Goal: Use online tool/utility: Utilize a website feature to perform a specific function

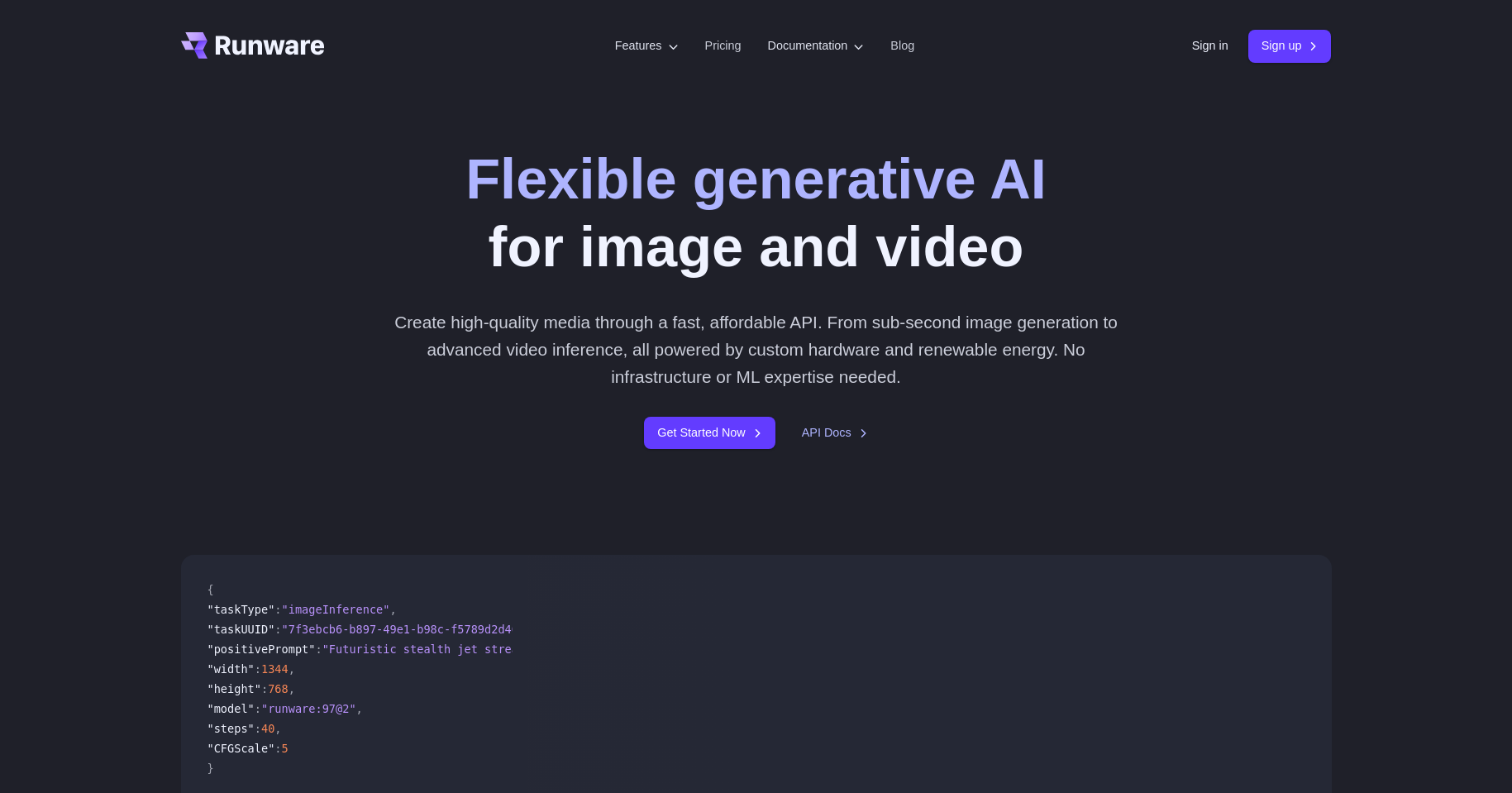
click at [1194, 40] on link "Sign in" at bounding box center [1210, 46] width 36 height 19
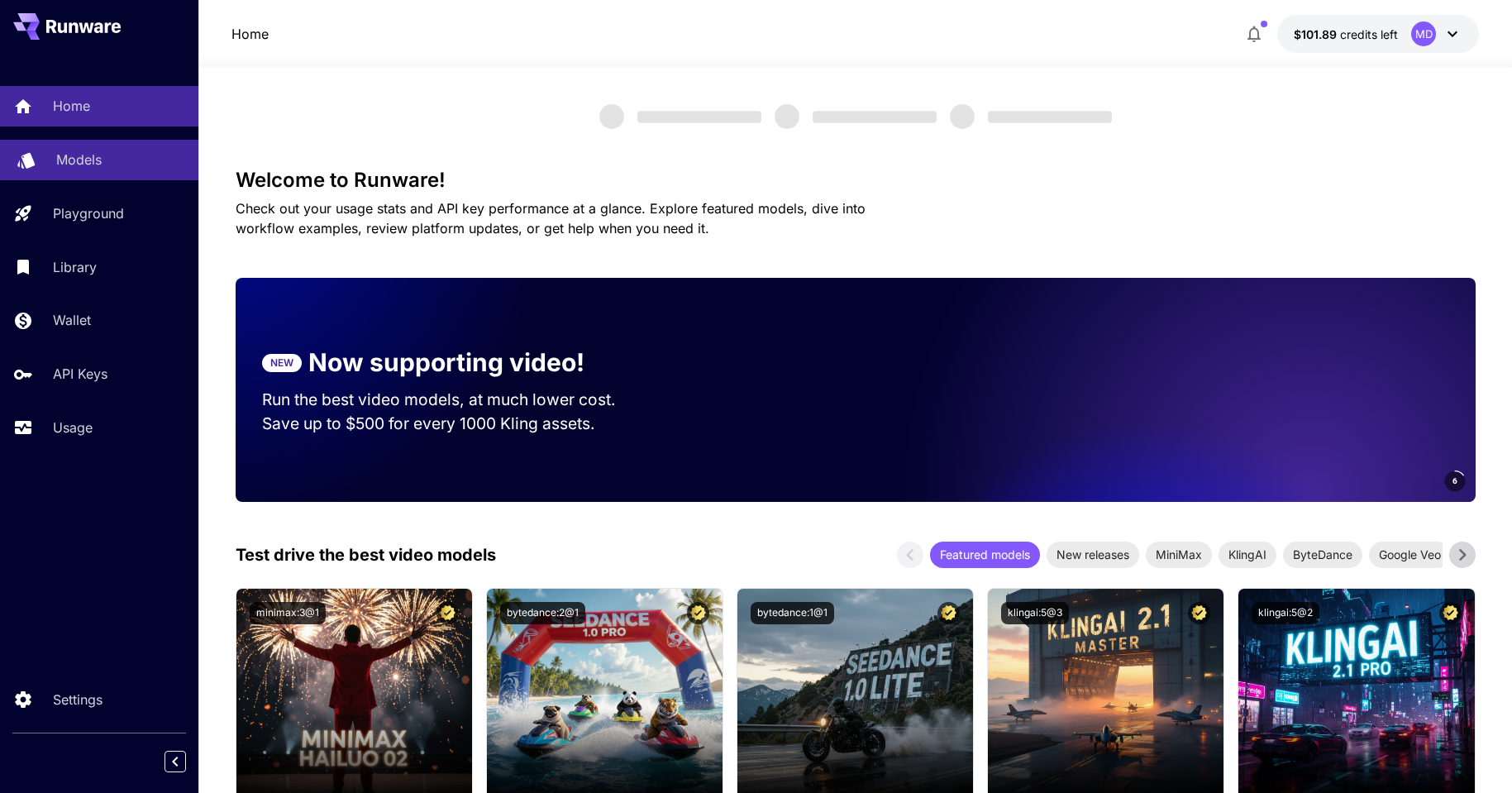
click at [132, 164] on div "Models" at bounding box center [121, 160] width 129 height 19
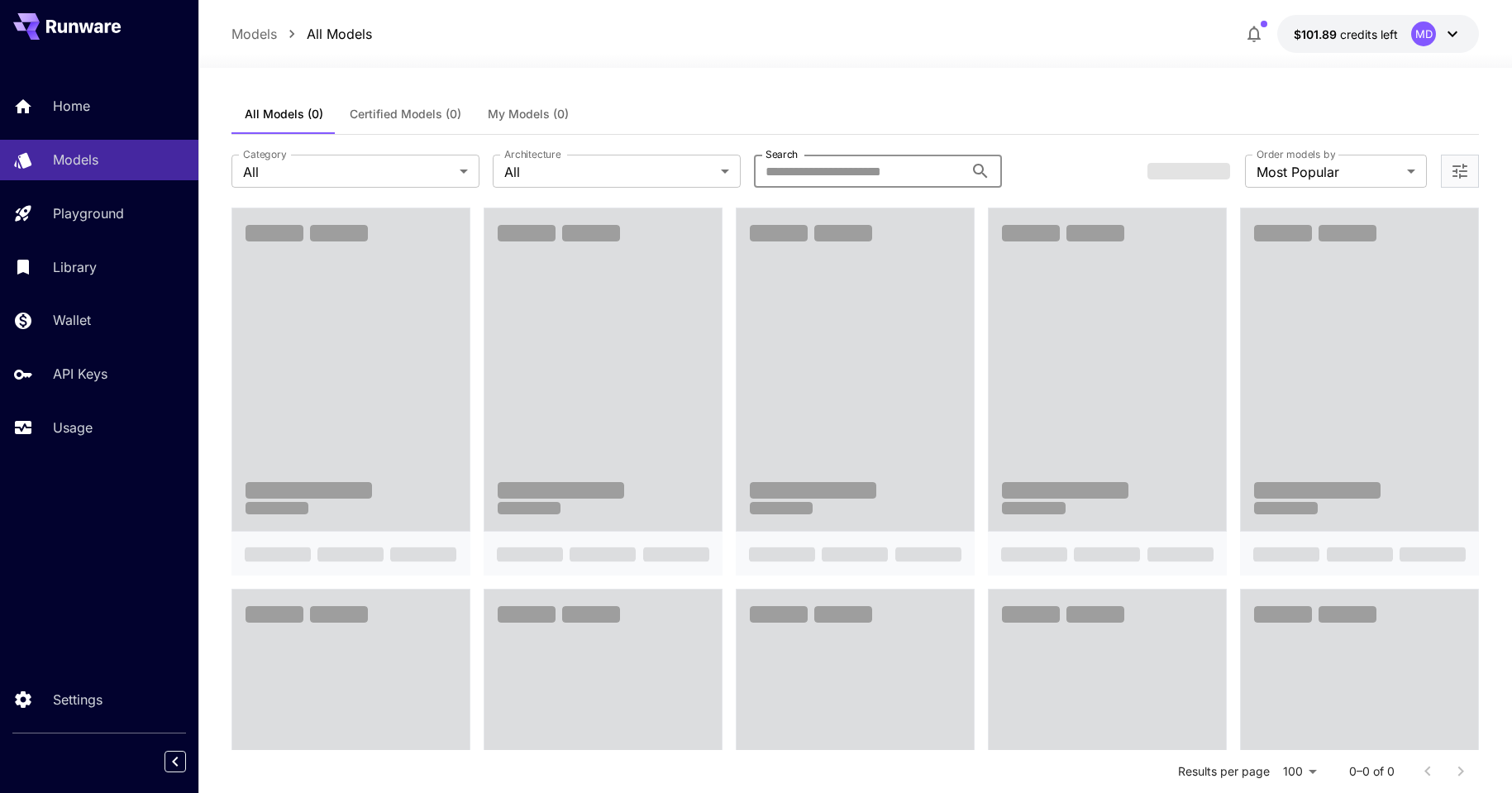
click at [804, 168] on input "Search" at bounding box center [860, 171] width 210 height 33
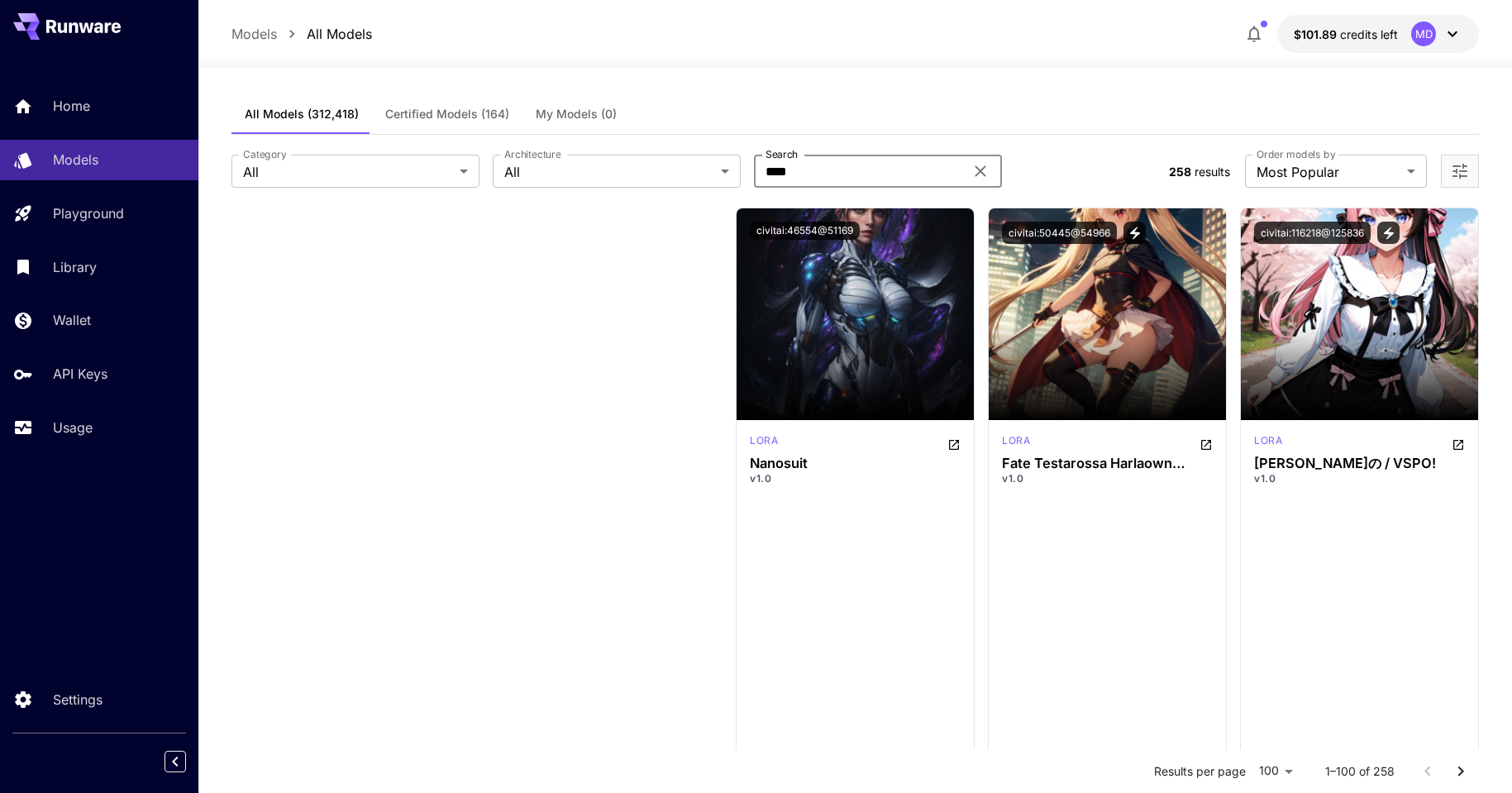
type input "****"
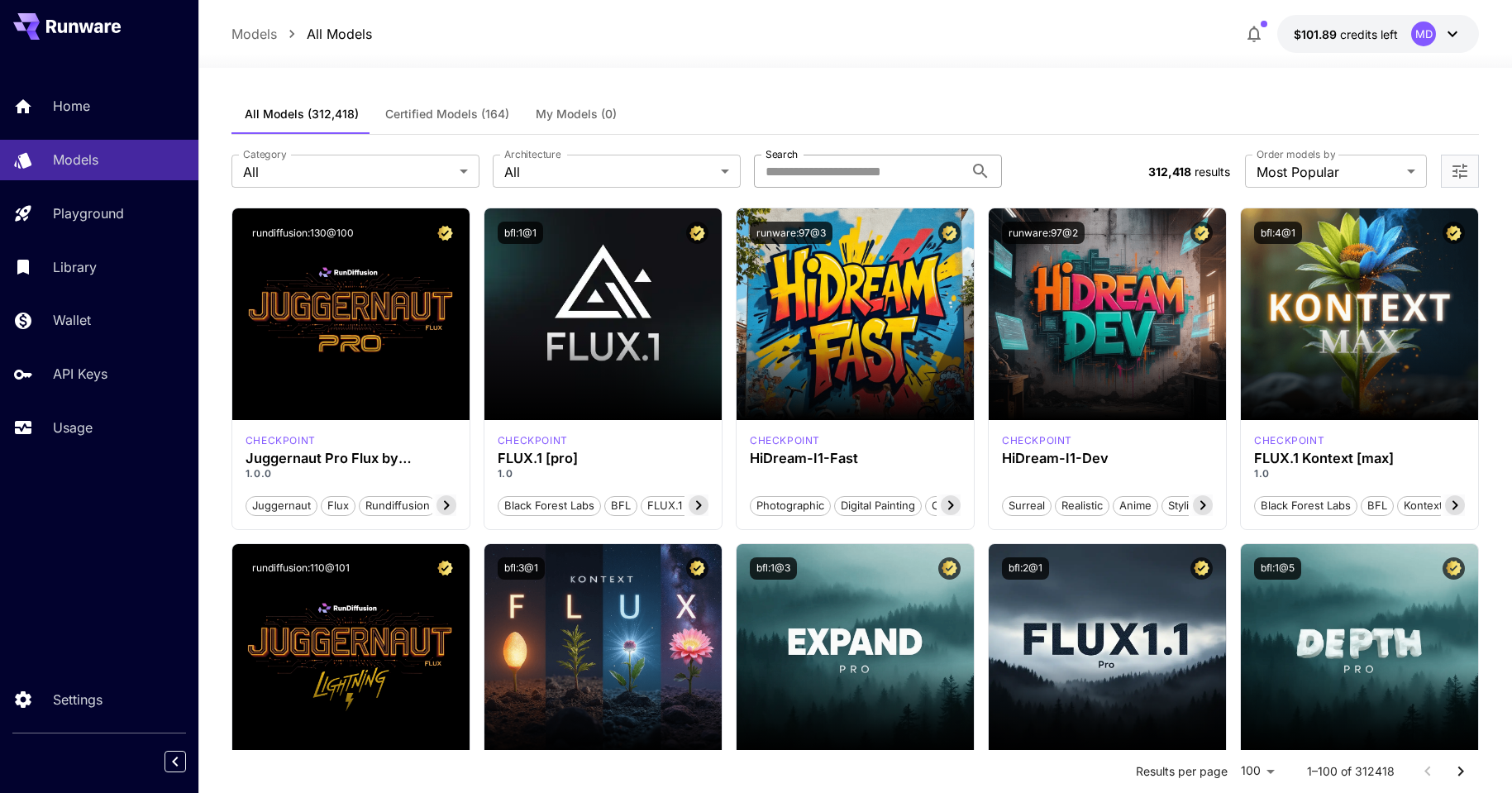
click at [857, 173] on input "Search" at bounding box center [860, 171] width 210 height 33
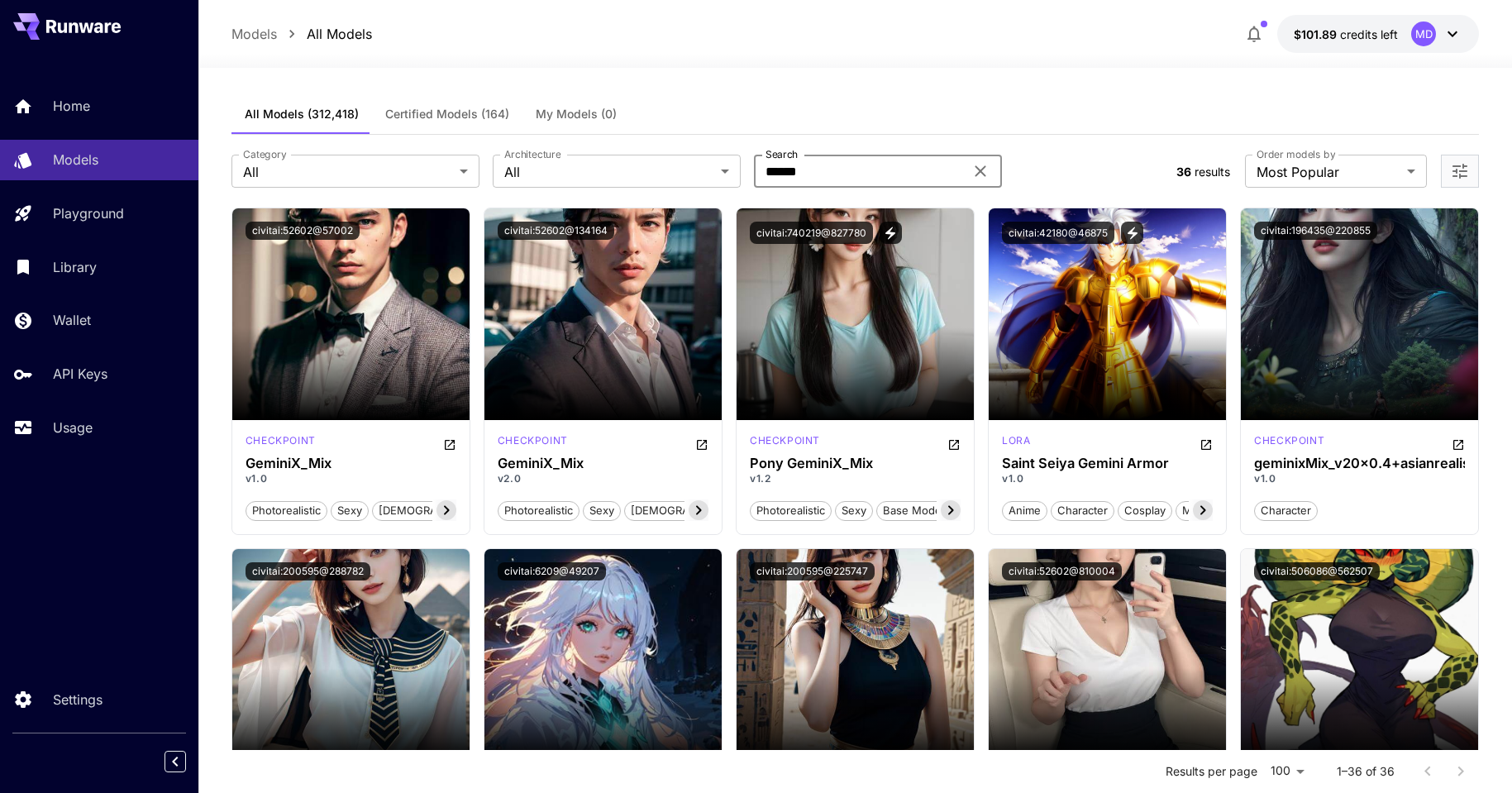
paste input "****"
type input "**********"
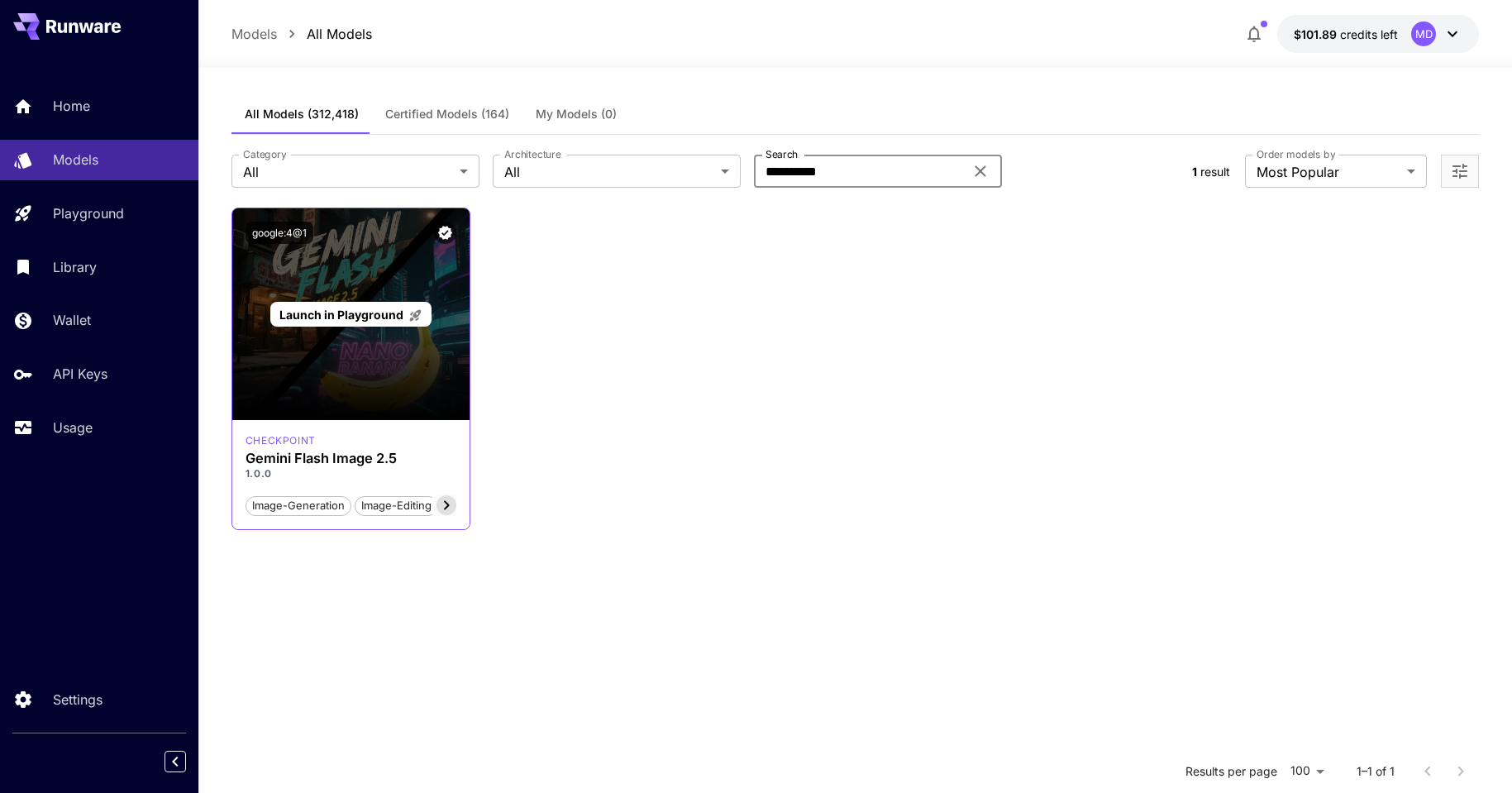
click at [378, 316] on span "Launch in Playground" at bounding box center [341, 315] width 124 height 14
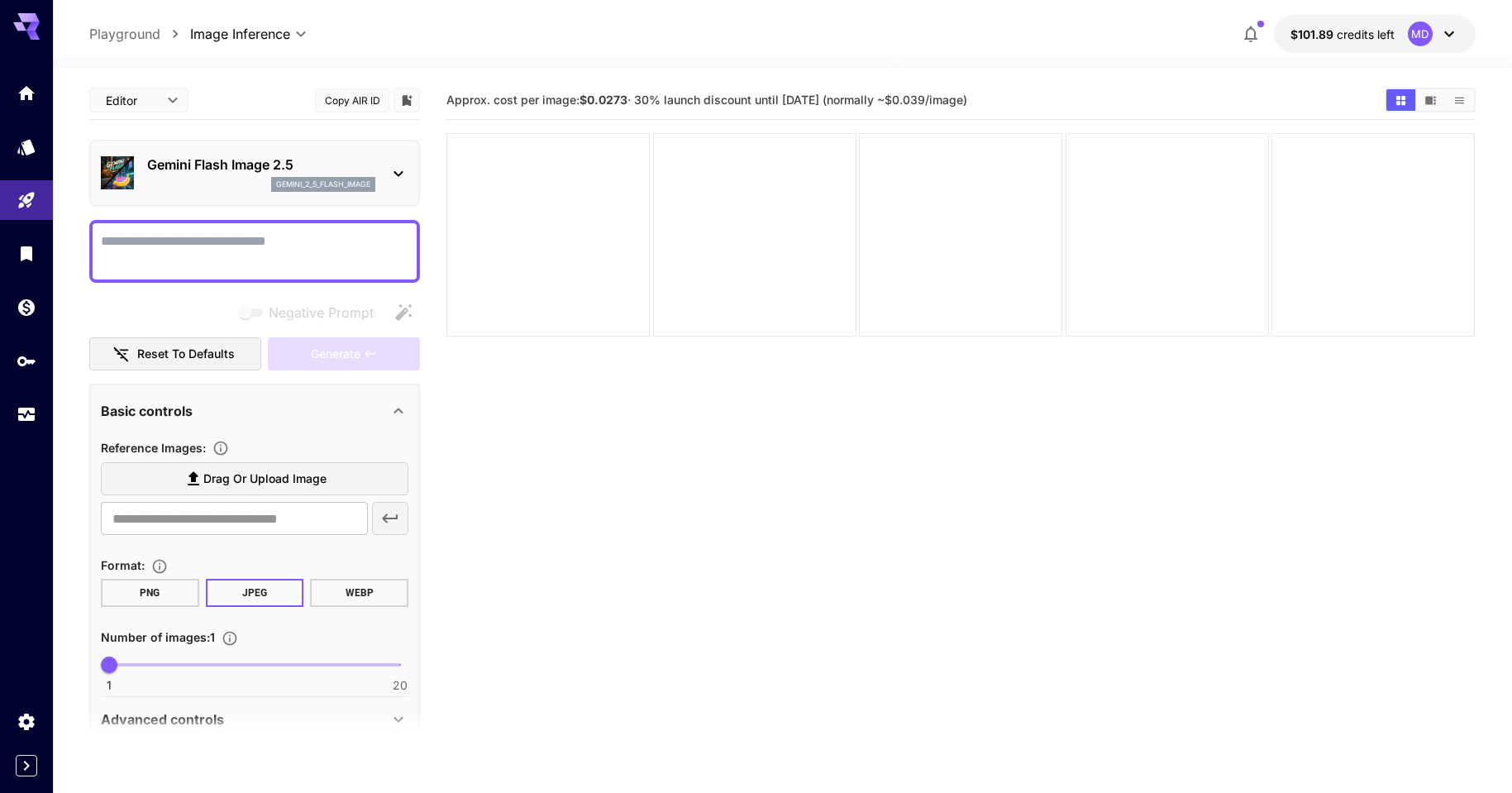
click at [255, 487] on span "Drag or upload image" at bounding box center [265, 479] width 124 height 20
click at [0, 0] on input "Drag or upload image" at bounding box center [0, 0] width 0 height 0
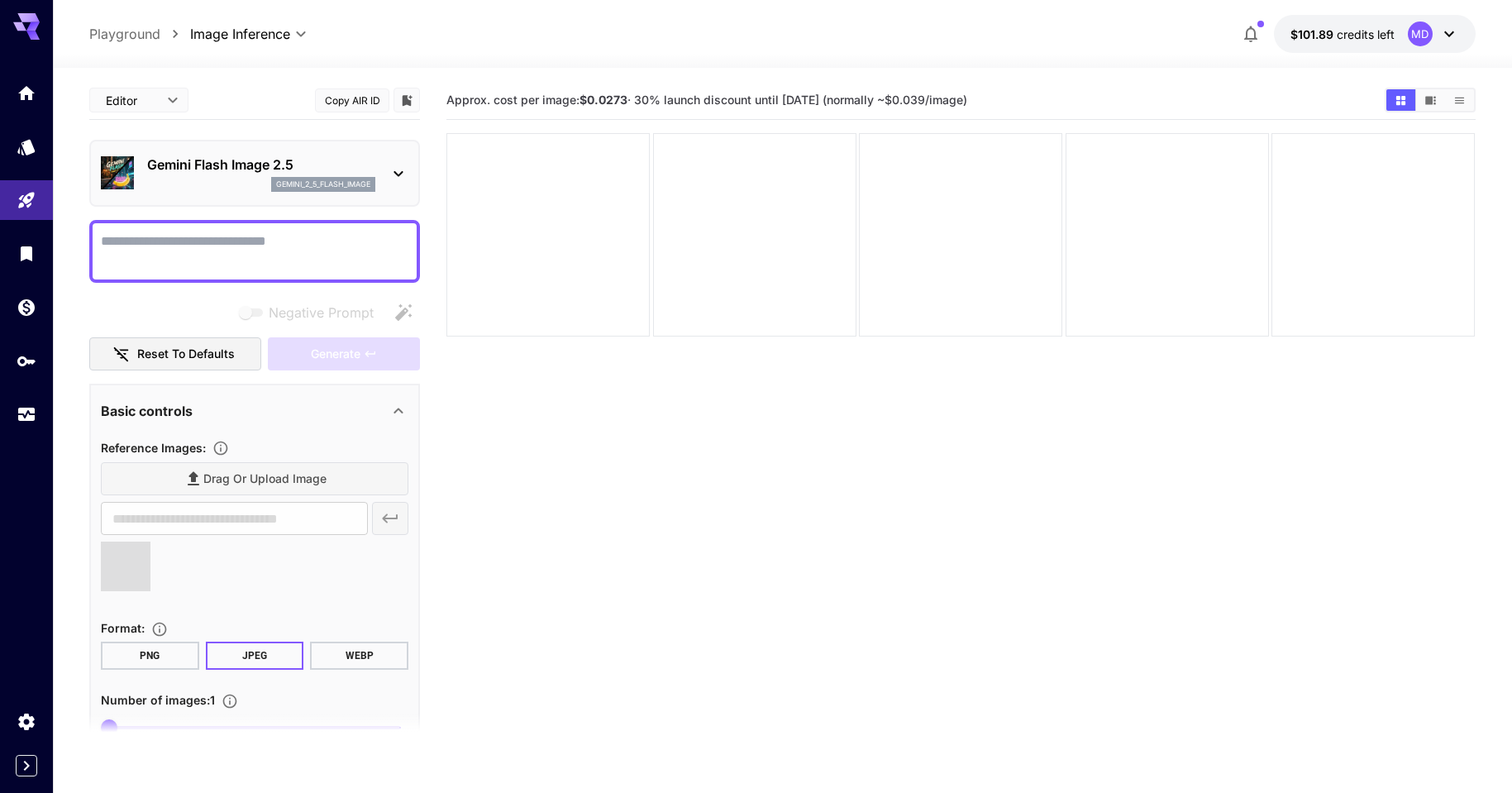
click at [261, 259] on textarea "Negative Prompt" at bounding box center [255, 251] width 308 height 40
type input "**********"
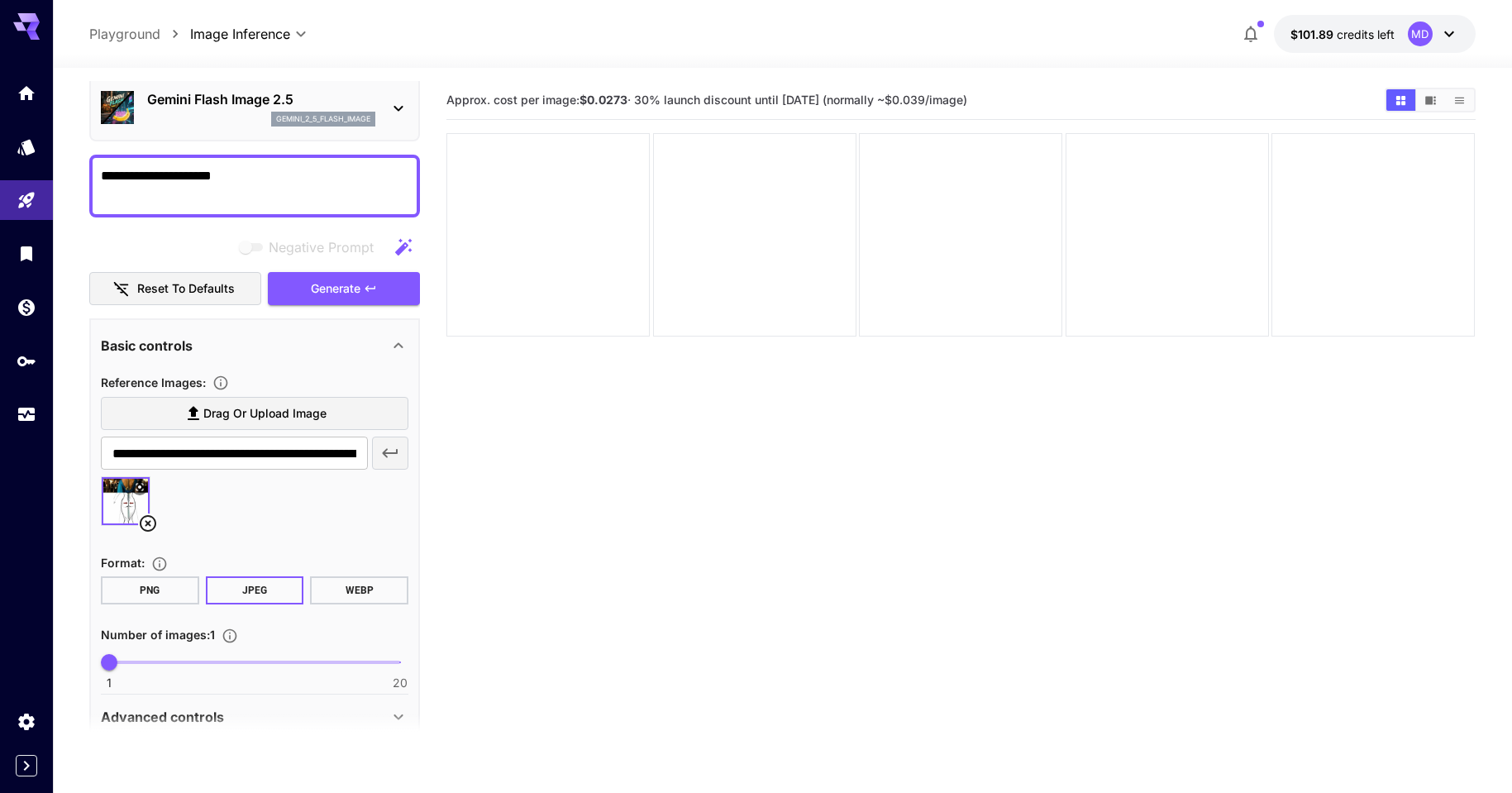
scroll to position [139, 0]
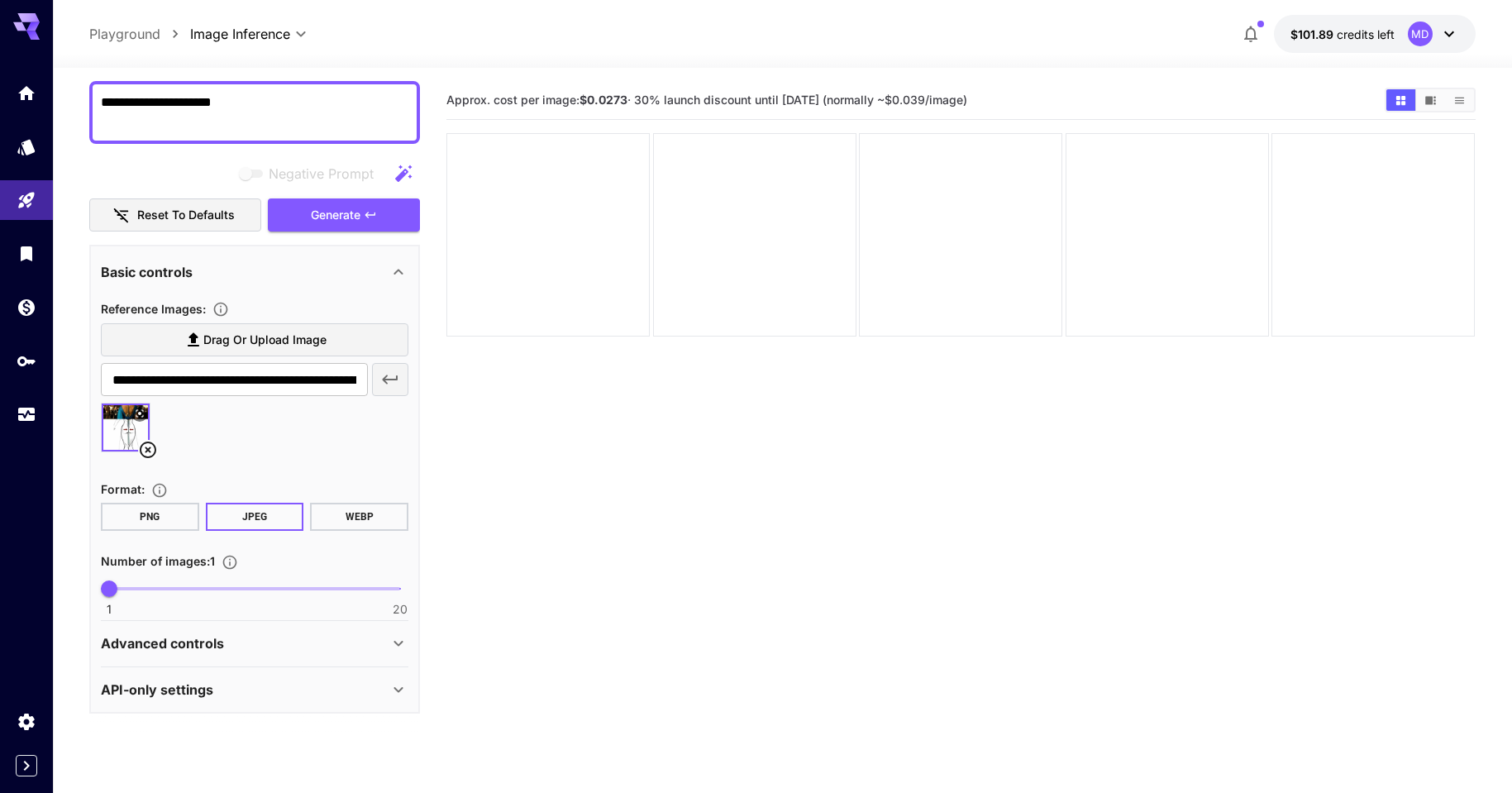
type textarea "**********"
click at [234, 589] on span at bounding box center [254, 588] width 291 height 3
click at [343, 219] on span "Generate" at bounding box center [335, 215] width 50 height 20
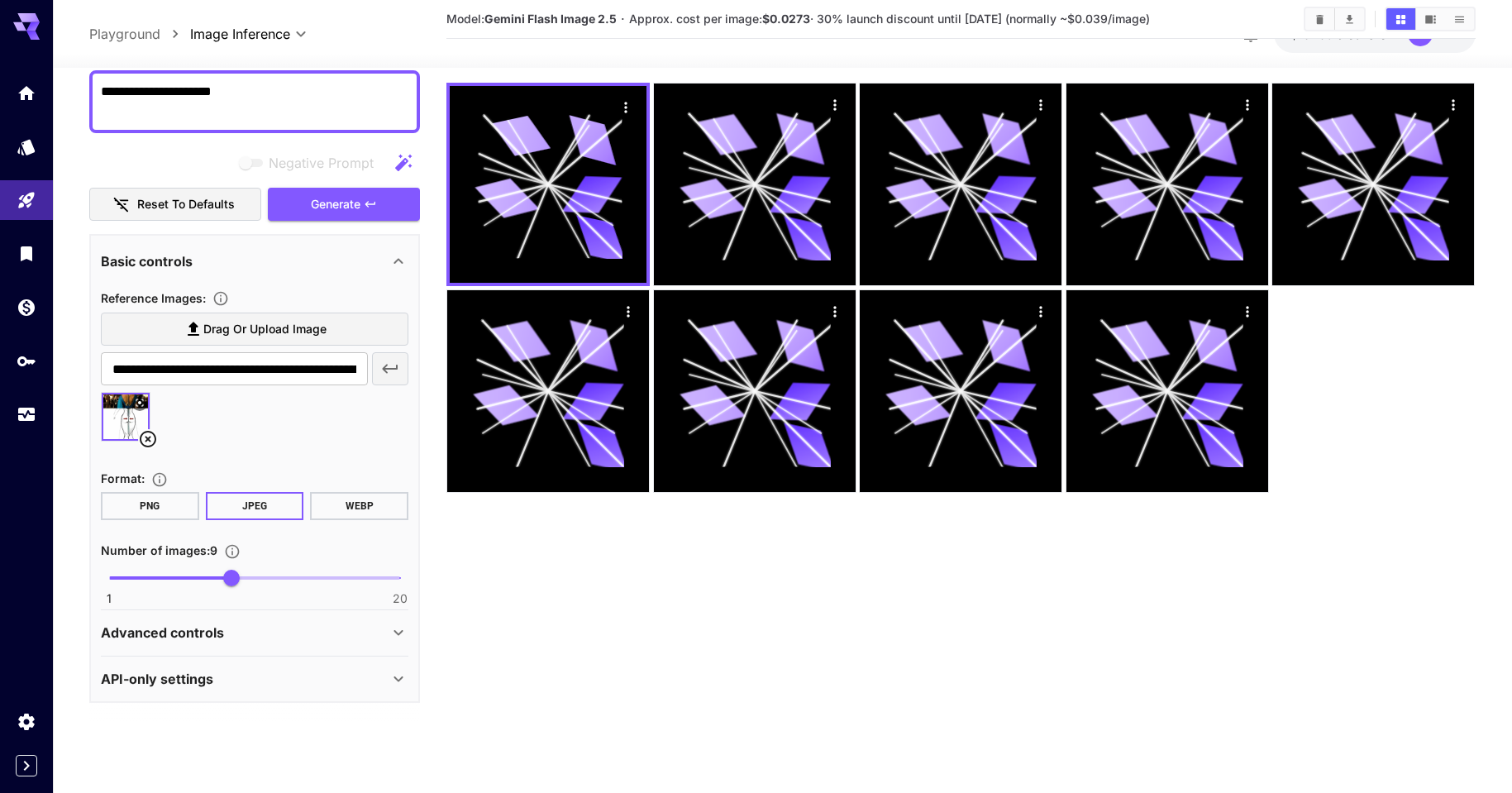
scroll to position [131, 0]
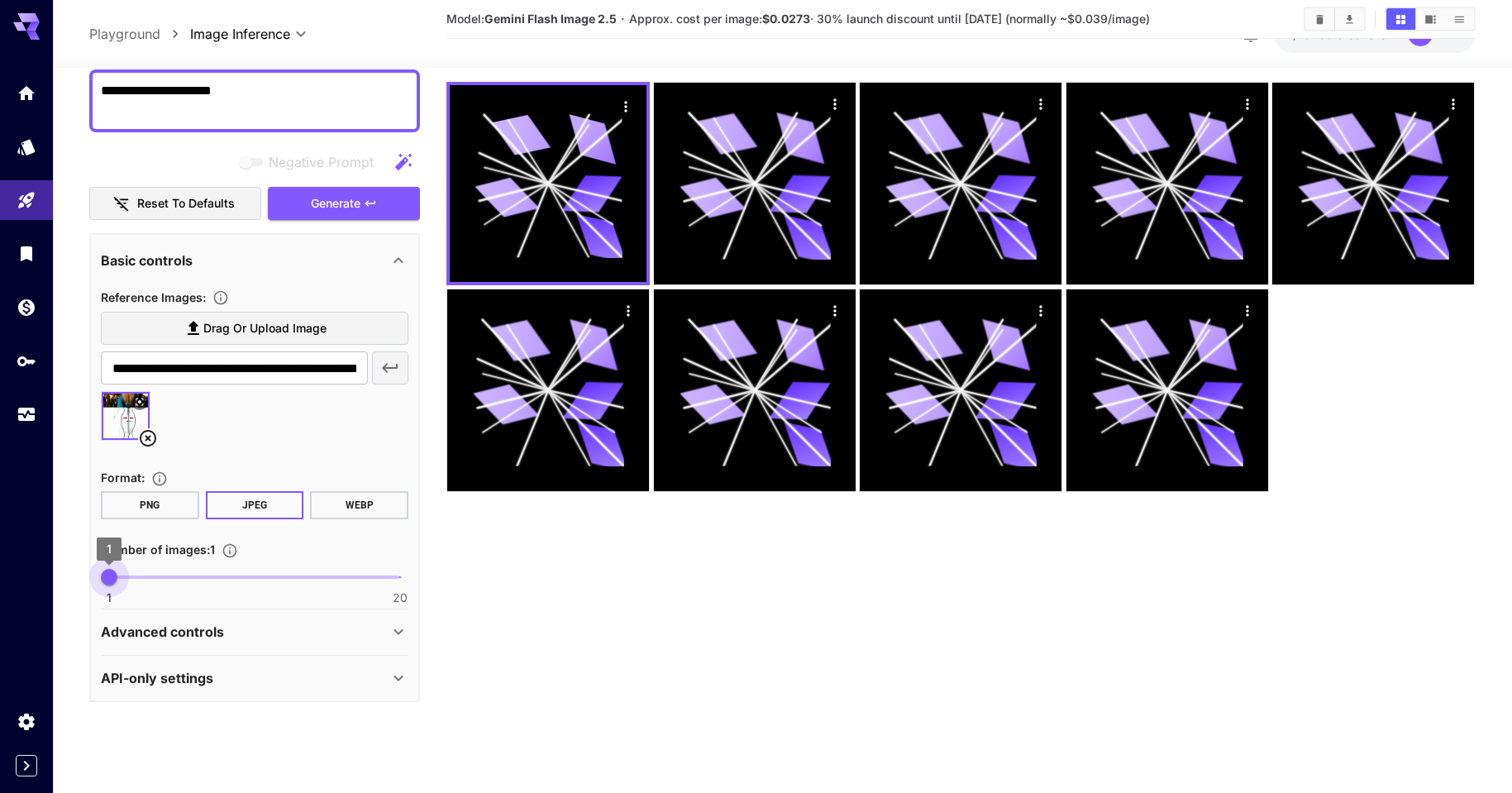
drag, startPoint x: 89, startPoint y: 562, endPoint x: -24, endPoint y: 548, distance: 113.9
click at [0, 548] on html "**********" at bounding box center [756, 331] width 1512 height 925
click at [322, 196] on span "Generate" at bounding box center [335, 204] width 50 height 20
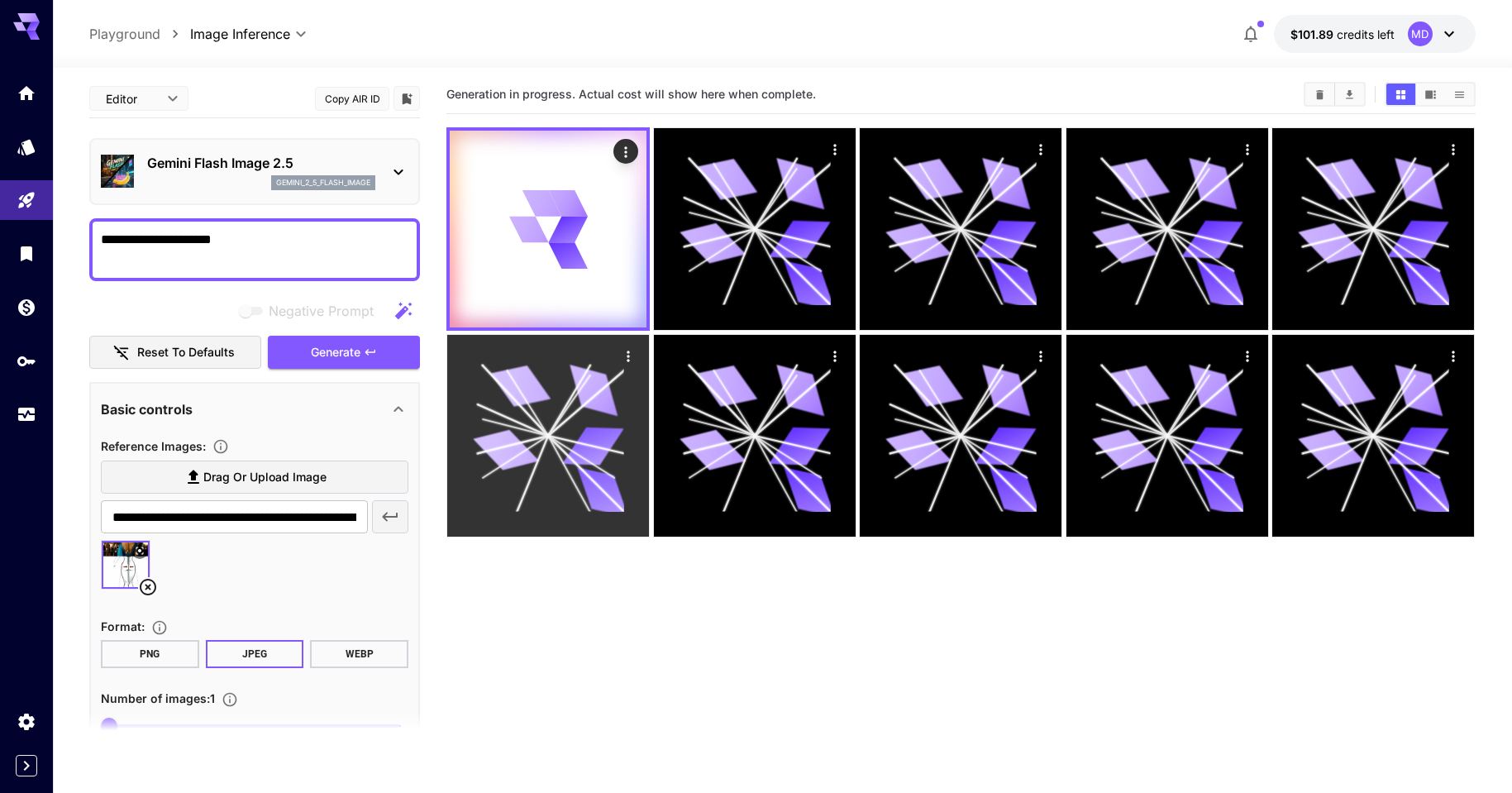
scroll to position [0, 0]
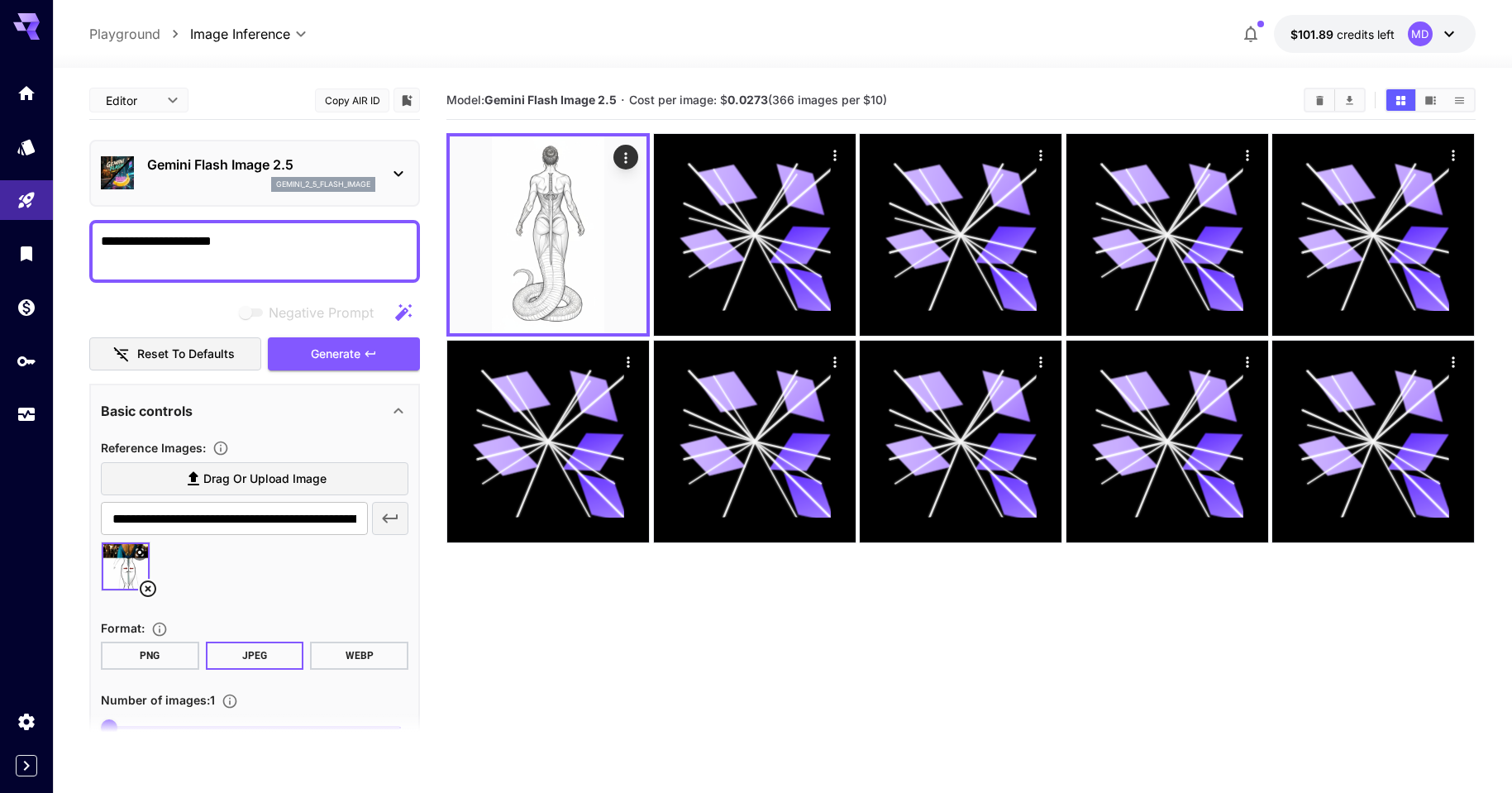
click at [135, 727] on section at bounding box center [255, 735] width 331 height 41
click at [137, 726] on section at bounding box center [255, 735] width 331 height 41
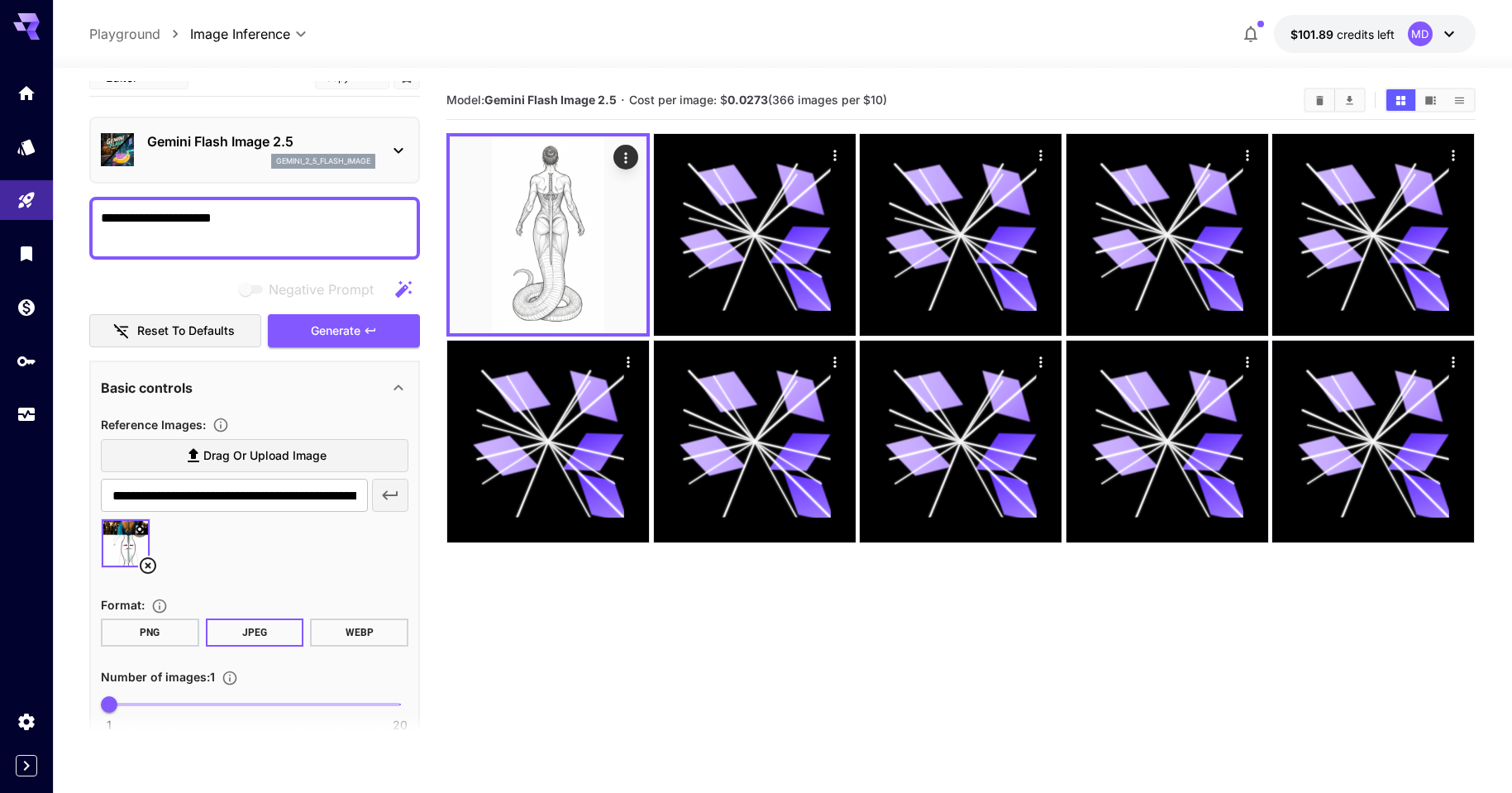
scroll to position [32, 0]
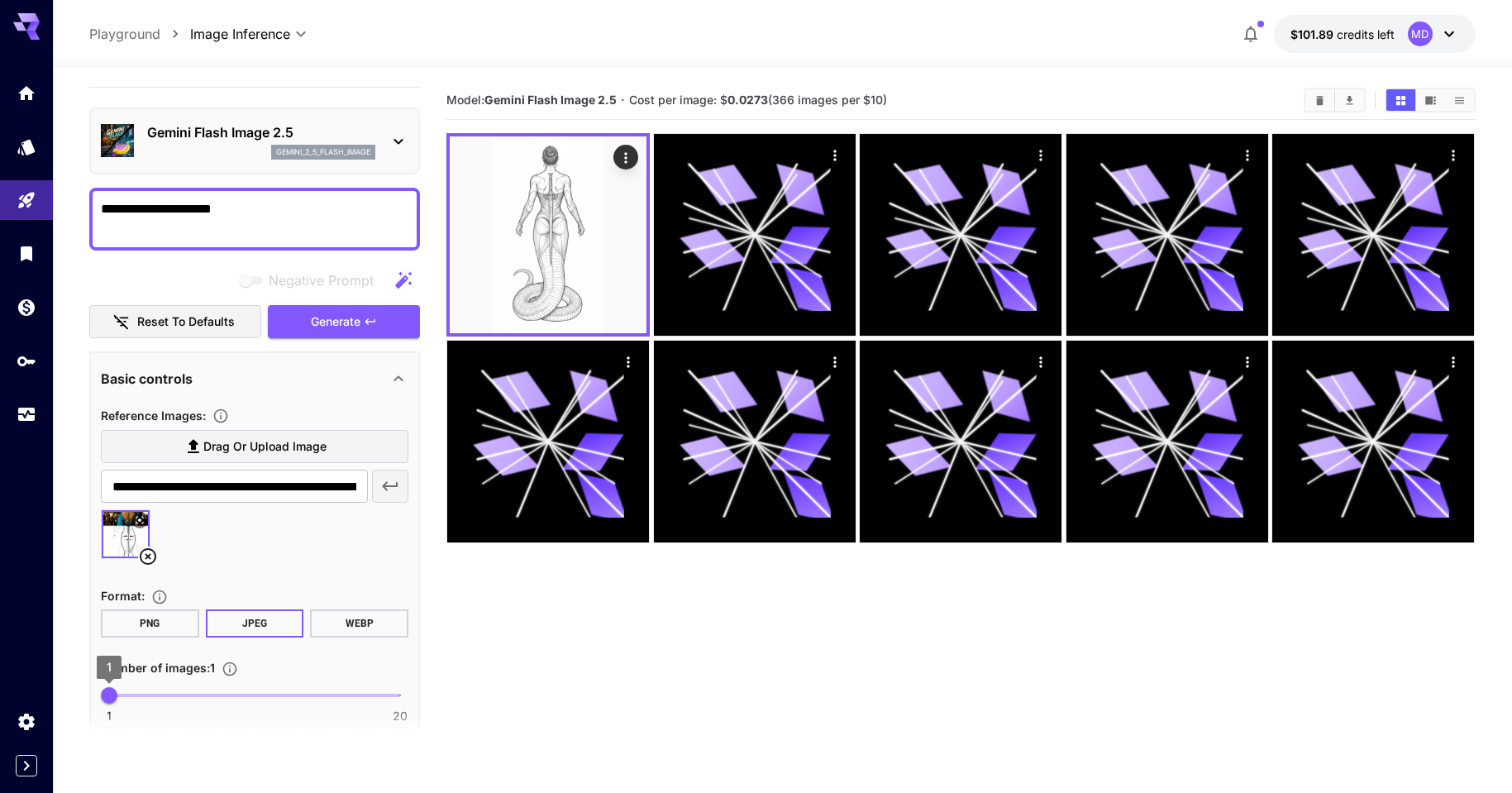
type input "*"
drag, startPoint x: 116, startPoint y: 699, endPoint x: 133, endPoint y: 699, distance: 17.0
click at [133, 699] on span "3" at bounding box center [139, 696] width 17 height 17
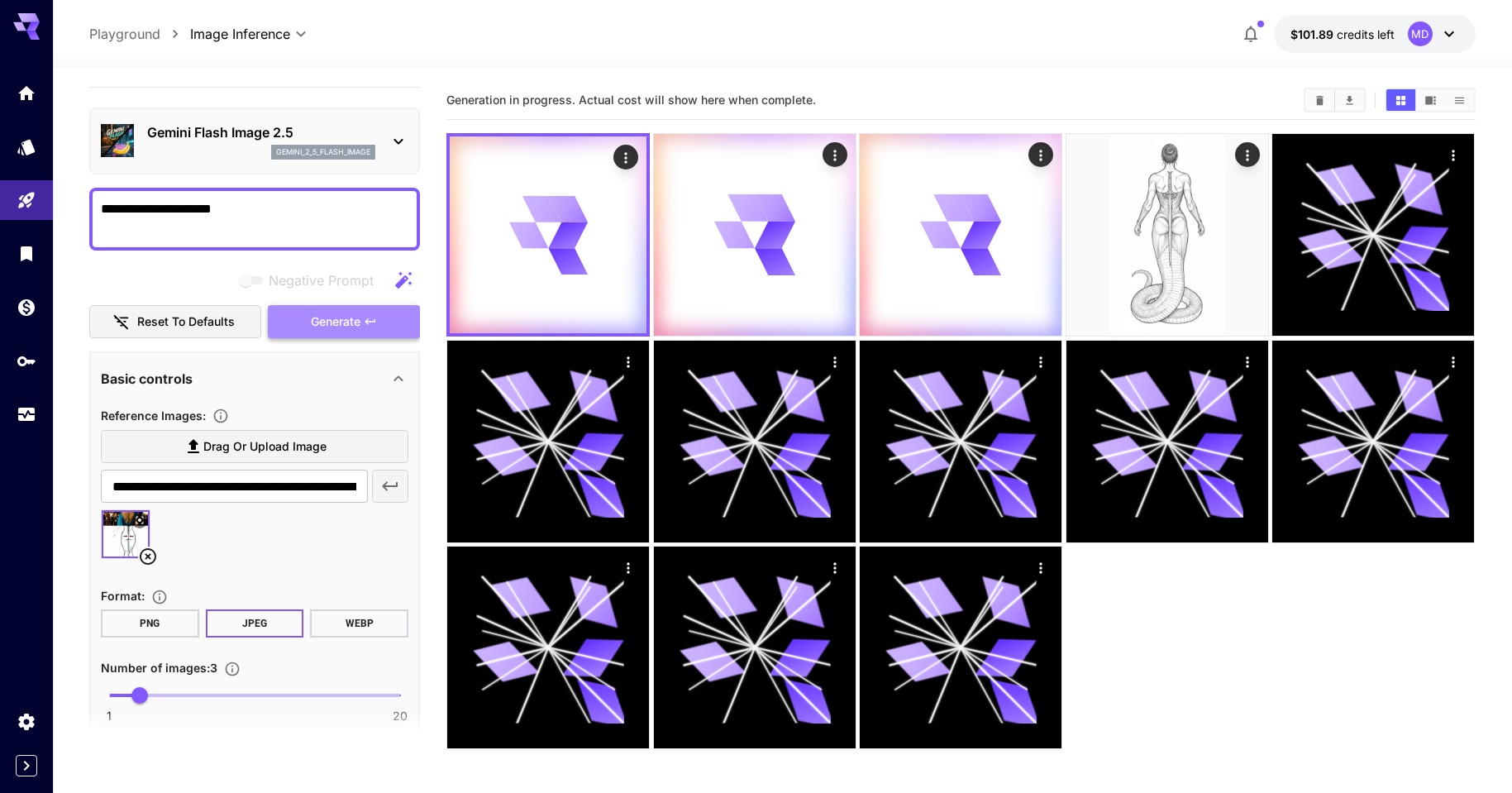
click at [359, 312] on span "Generate" at bounding box center [335, 321] width 50 height 20
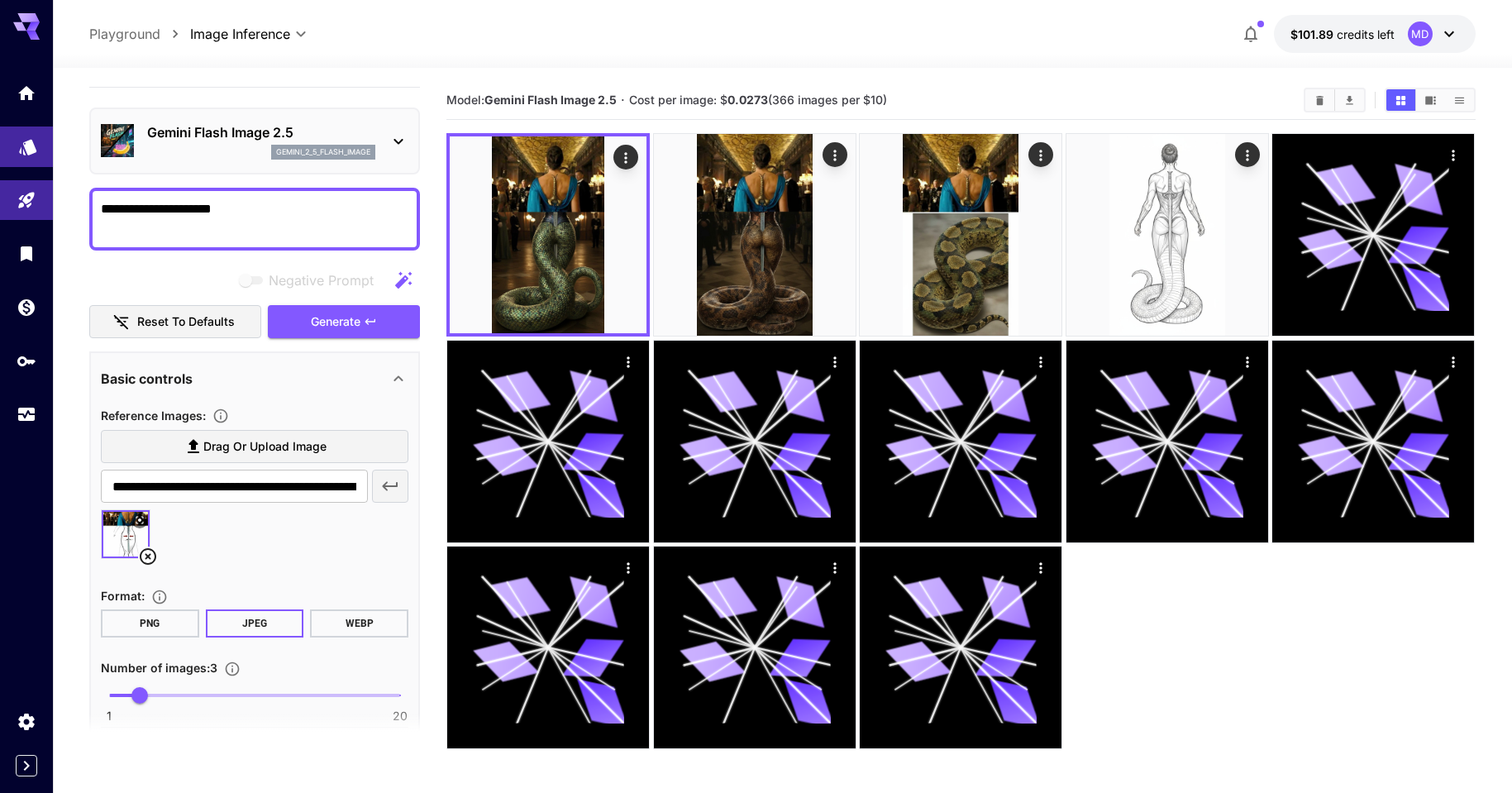
click at [29, 157] on link at bounding box center [26, 147] width 53 height 41
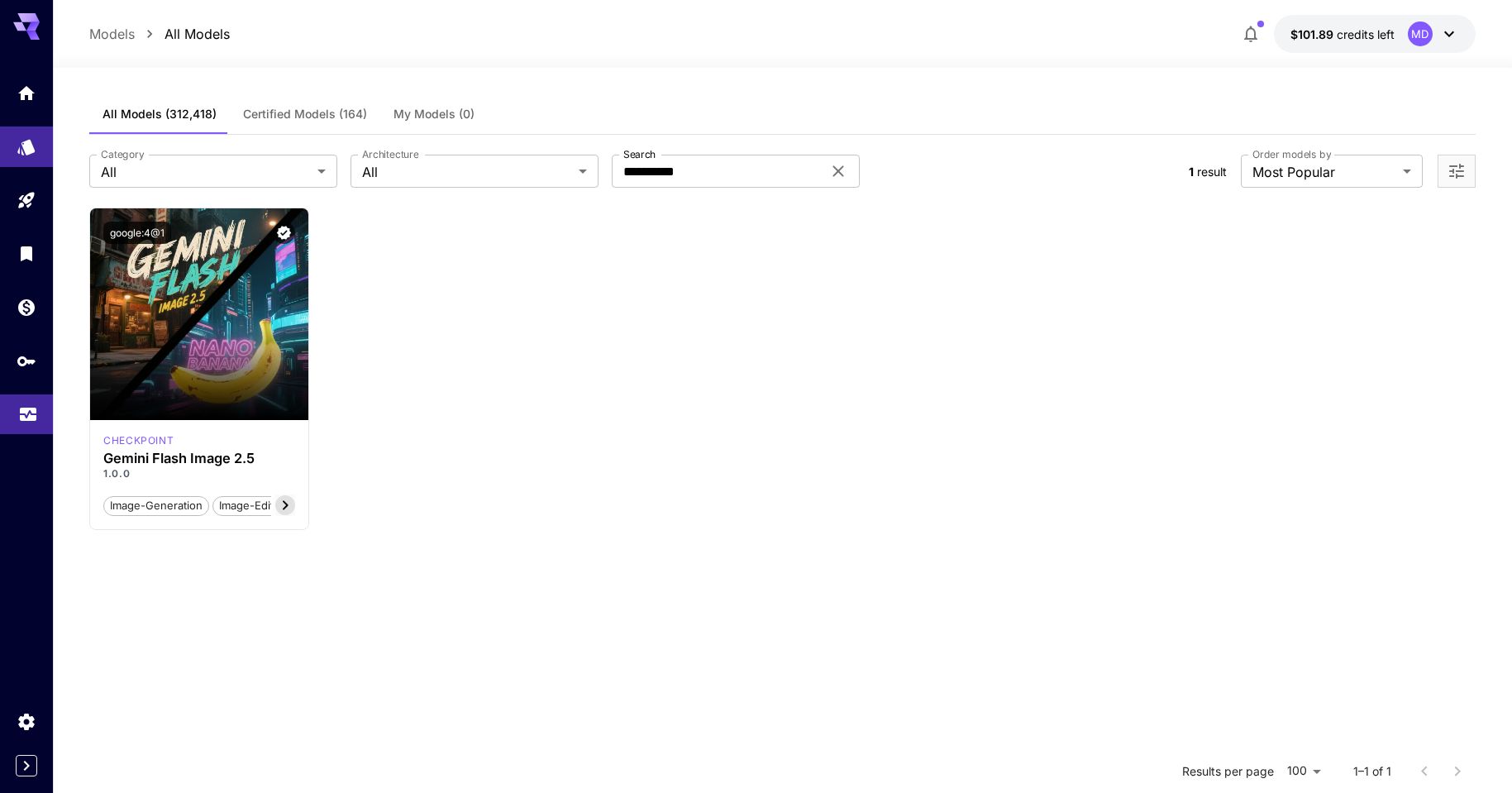
click at [30, 409] on icon "Usage" at bounding box center [28, 410] width 19 height 19
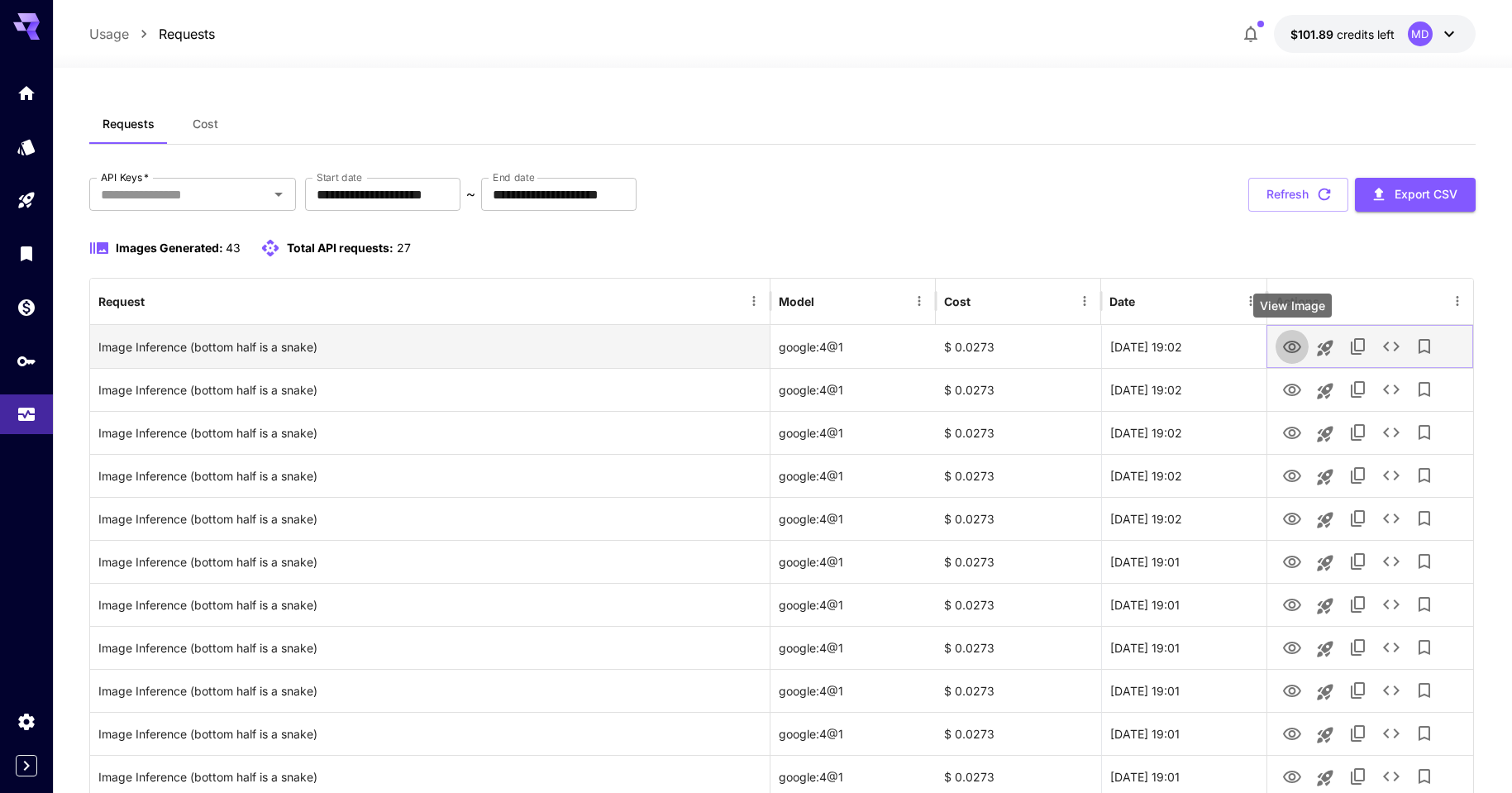
click at [1292, 350] on icon "View Image" at bounding box center [1292, 347] width 18 height 13
